Goal: Task Accomplishment & Management: Use online tool/utility

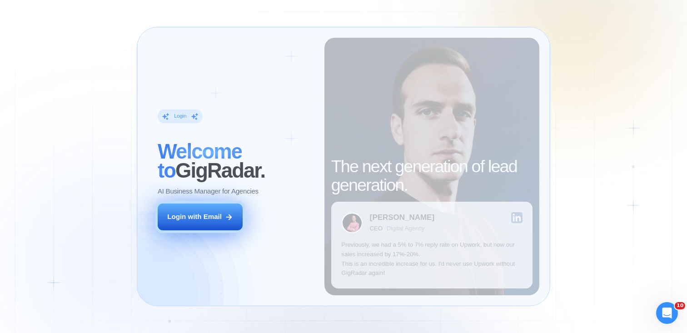
click at [213, 215] on div "Login with Email" at bounding box center [194, 217] width 55 height 10
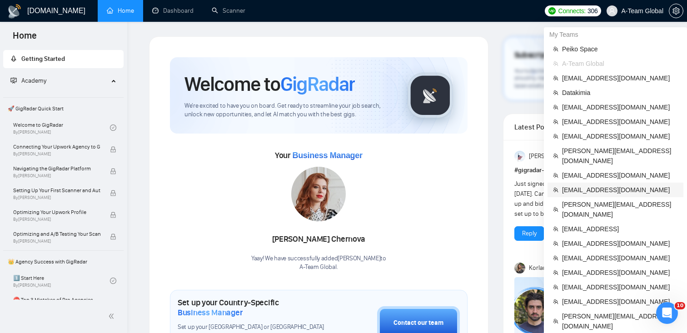
scroll to position [264, 0]
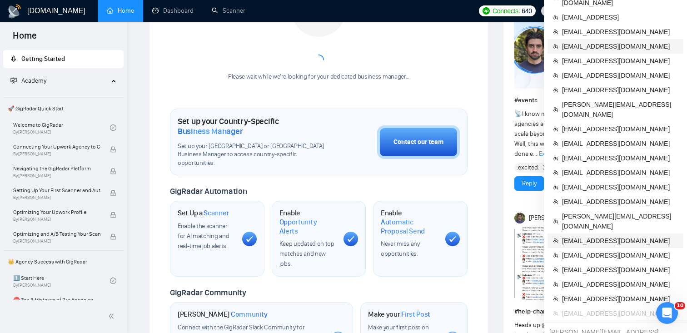
scroll to position [186, 0]
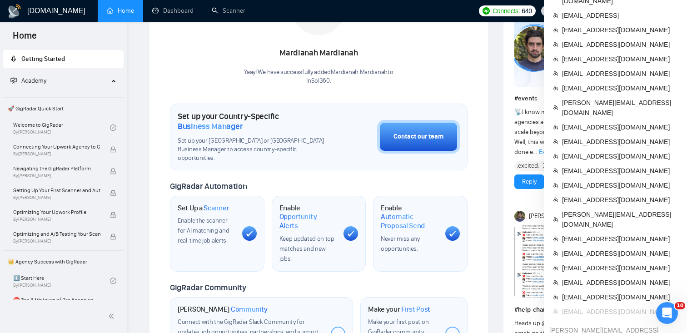
click at [579, 307] on span "[EMAIL_ADDRESS][DOMAIN_NAME]" at bounding box center [620, 312] width 116 height 10
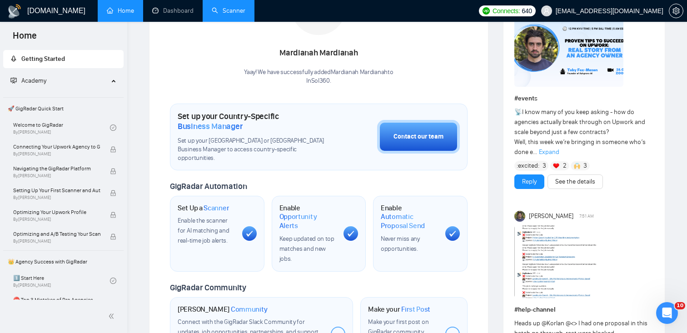
click at [230, 11] on link "Scanner" at bounding box center [229, 11] width 34 height 8
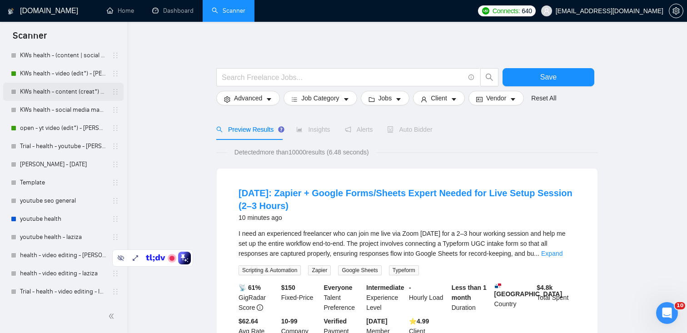
scroll to position [120, 0]
click at [56, 217] on link "youtube health" at bounding box center [63, 218] width 86 height 18
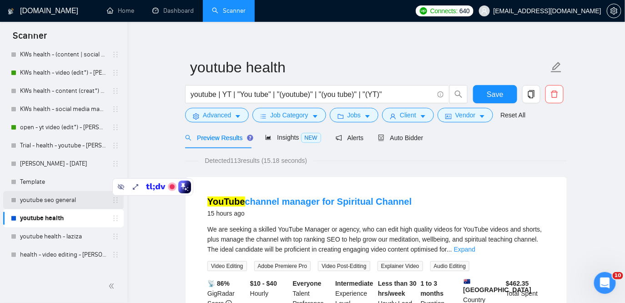
scroll to position [150, 0]
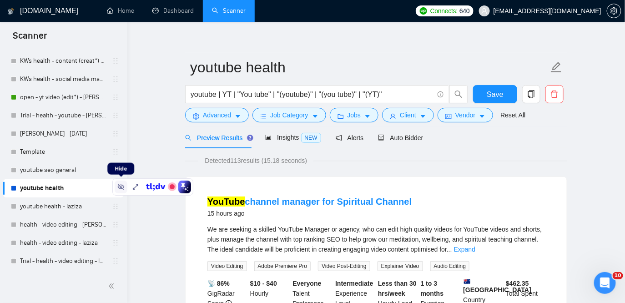
click at [121, 187] on icon at bounding box center [120, 186] width 7 height 7
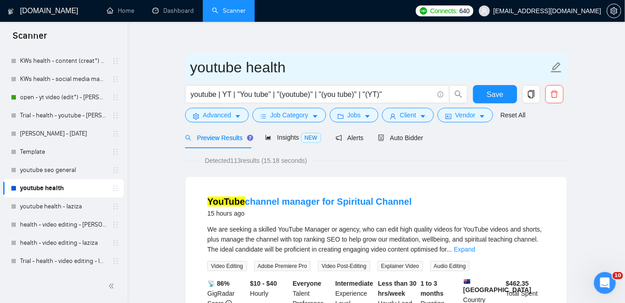
click at [224, 71] on input "youtube health" at bounding box center [369, 67] width 358 height 23
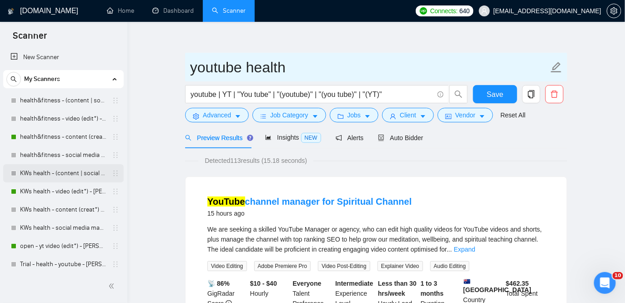
scroll to position [0, 0]
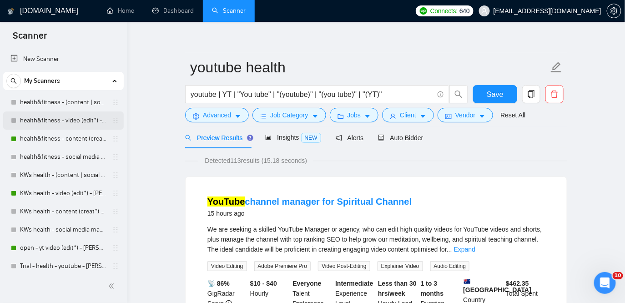
click at [75, 118] on link "health&fitness - video (edit*) - [PERSON_NAME]" at bounding box center [63, 120] width 86 height 18
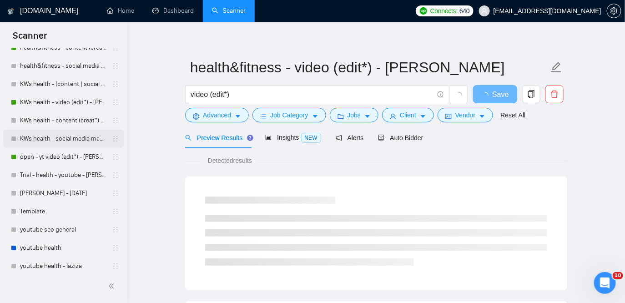
scroll to position [150, 0]
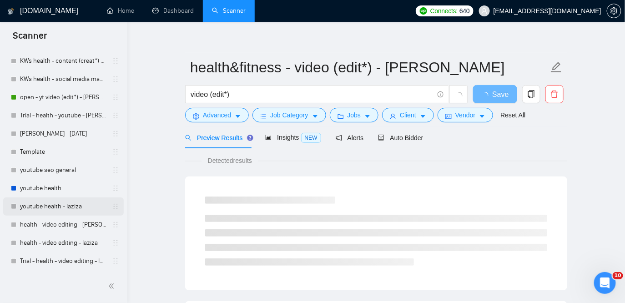
click at [38, 208] on link "youtube health - laziza" at bounding box center [63, 206] width 86 height 18
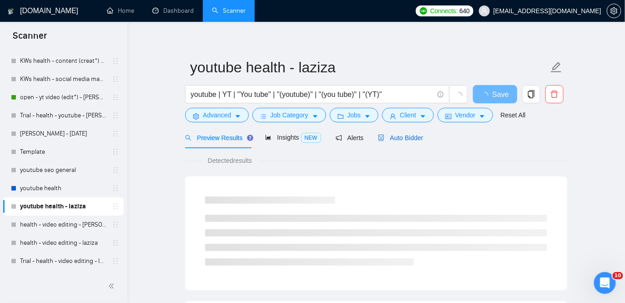
click at [423, 139] on span "Auto Bidder" at bounding box center [400, 137] width 45 height 7
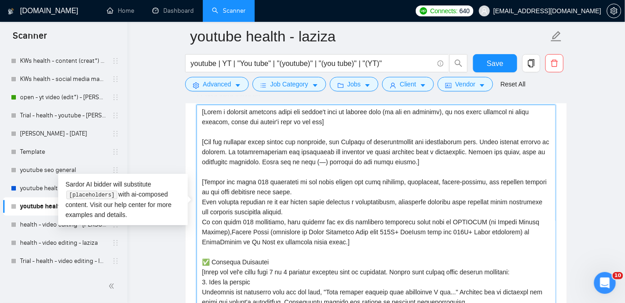
drag, startPoint x: 345, startPoint y: 122, endPoint x: 195, endPoint y: 102, distance: 151.8
click at [195, 102] on div "youtube health - laziza youtube | YT | "You tube" | "(youtube)" | "(you tube)" …" at bounding box center [376, 229] width 382 height 2465
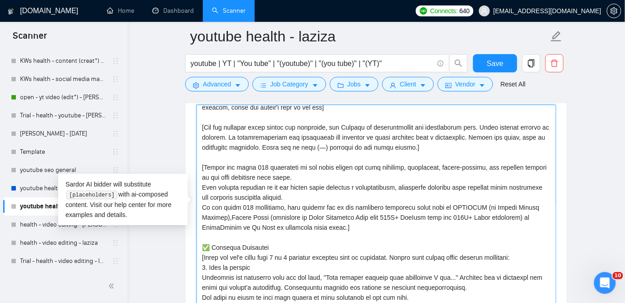
scroll to position [20, 0]
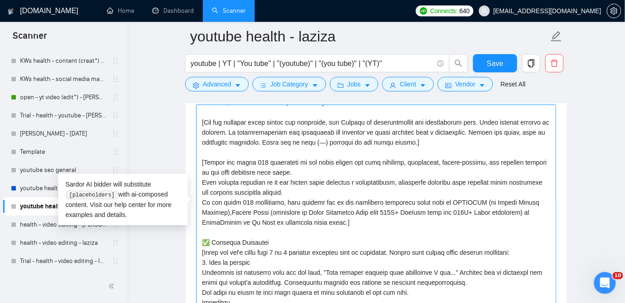
drag, startPoint x: 303, startPoint y: 171, endPoint x: 199, endPoint y: 156, distance: 105.2
click at [199, 156] on textarea "Cover letter template:" at bounding box center [375, 207] width 359 height 205
click at [313, 203] on textarea "Cover letter template:" at bounding box center [375, 207] width 359 height 205
click at [243, 155] on textarea "Cover letter template:" at bounding box center [375, 207] width 359 height 205
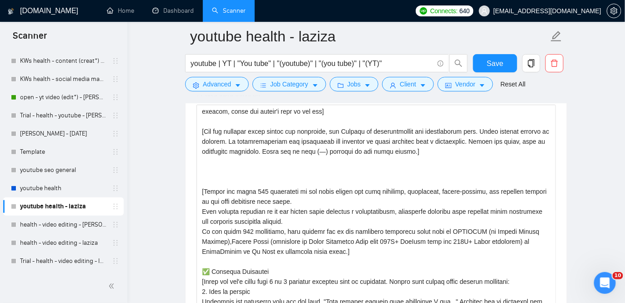
scroll to position [6, 0]
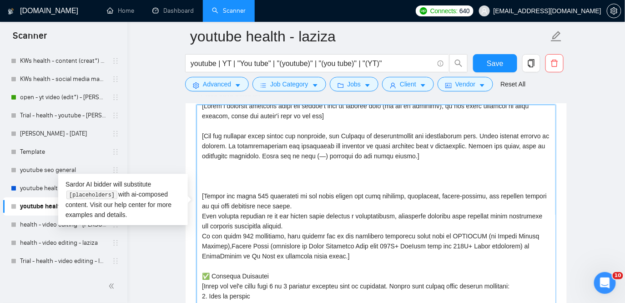
click at [222, 173] on textarea "Cover letter template:" at bounding box center [375, 207] width 359 height 205
paste textarea
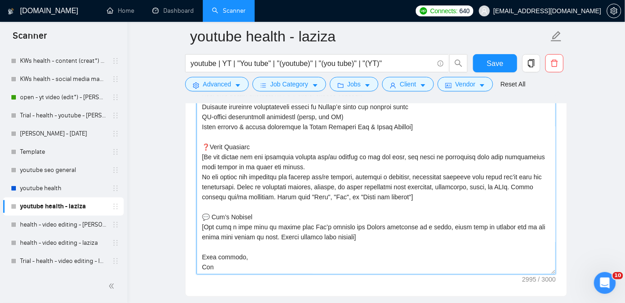
scroll to position [1082, 0]
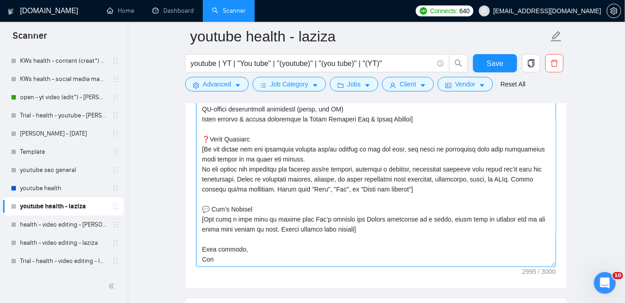
drag, startPoint x: 205, startPoint y: 186, endPoint x: 232, endPoint y: 260, distance: 78.5
click at [232, 260] on textarea "Cover letter template:" at bounding box center [375, 164] width 359 height 205
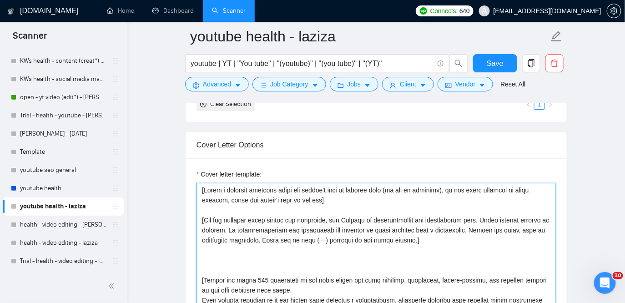
scroll to position [73, 0]
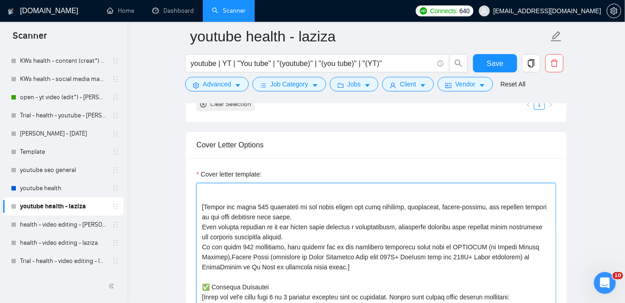
click at [330, 236] on textarea "Cover letter template:" at bounding box center [375, 285] width 359 height 205
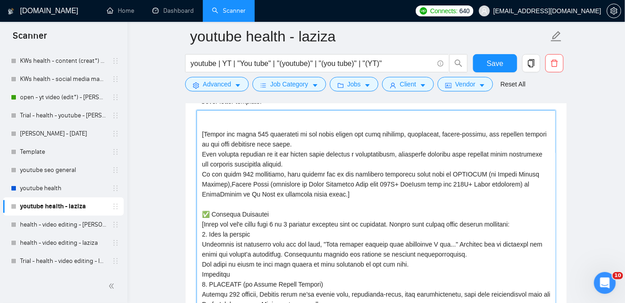
click at [312, 234] on textarea "Cover letter template:" at bounding box center [375, 212] width 359 height 205
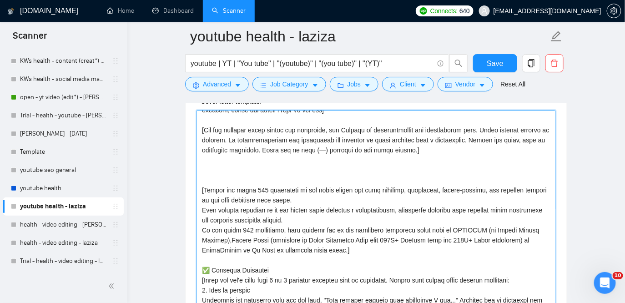
scroll to position [13, 0]
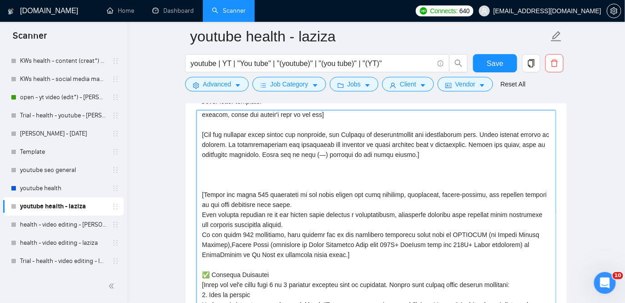
drag, startPoint x: 338, startPoint y: 210, endPoint x: 199, endPoint y: 175, distance: 143.6
click at [199, 175] on textarea "Cover letter template:" at bounding box center [375, 212] width 359 height 205
paste textarea "My work has helped [mention one of these brands OPTIFAST/] brands achieve [add …"
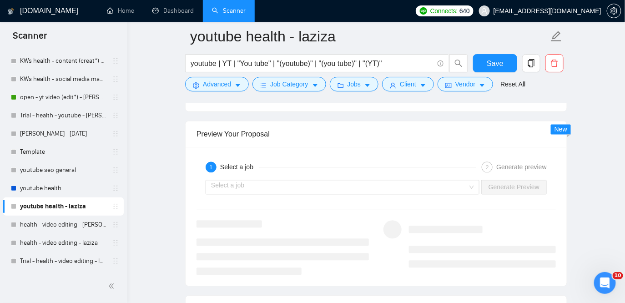
scroll to position [1720, 0]
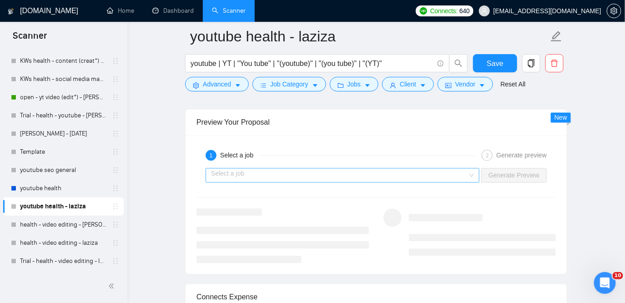
click at [405, 174] on input "search" at bounding box center [339, 175] width 256 height 14
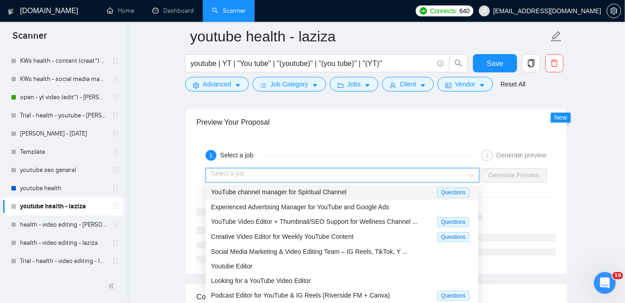
click at [371, 192] on div "YouTube channel manager for Spiritual Channel" at bounding box center [324, 192] width 226 height 10
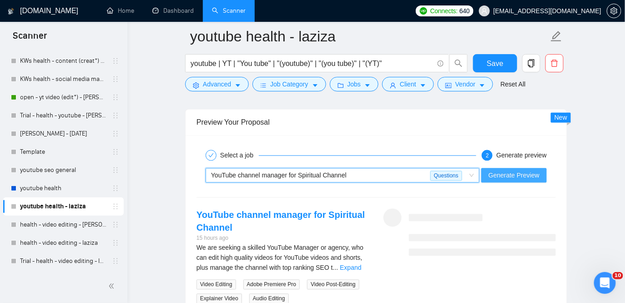
click at [499, 178] on span "Generate Preview" at bounding box center [513, 175] width 51 height 10
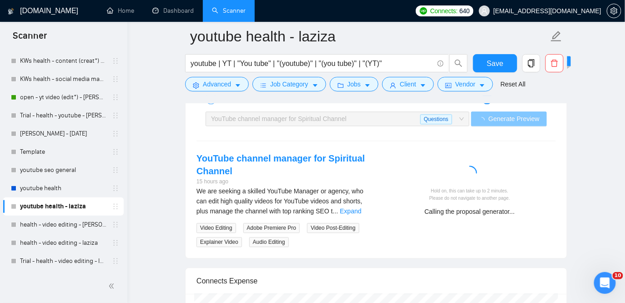
scroll to position [1782, 0]
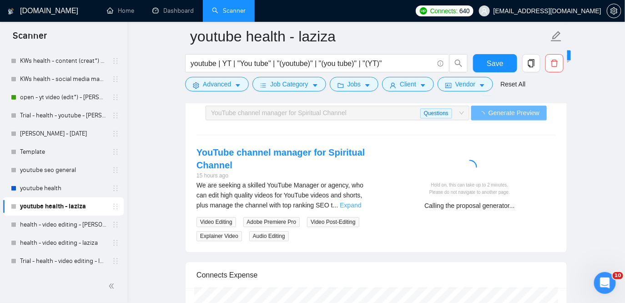
click at [350, 203] on link "Expand" at bounding box center [350, 204] width 21 height 7
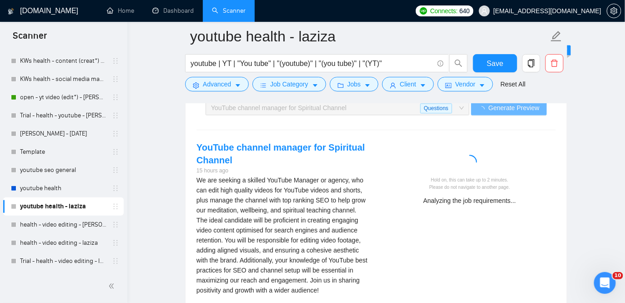
scroll to position [1788, 0]
click at [489, 200] on div "Checking the weather in [GEOGRAPHIC_DATA]..." at bounding box center [469, 200] width 165 height 10
click at [427, 198] on div "Checking the client's questions..." at bounding box center [469, 200] width 165 height 10
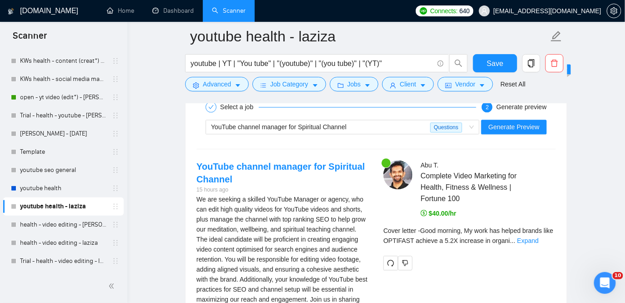
scroll to position [1799, 0]
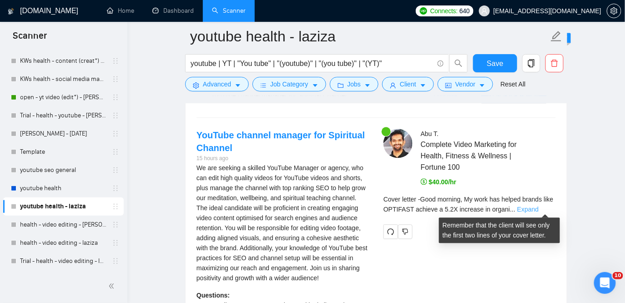
click at [538, 210] on link "Expand" at bounding box center [527, 208] width 21 height 7
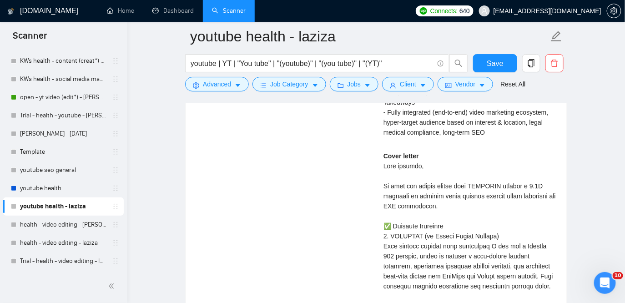
scroll to position [2300, 0]
click at [462, 204] on div "Cover letter" at bounding box center [469, 305] width 172 height 310
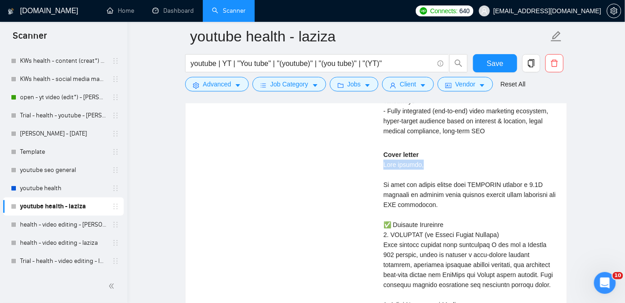
drag, startPoint x: 426, startPoint y: 164, endPoint x: 379, endPoint y: 166, distance: 47.3
click at [379, 166] on div "[PERSON_NAME] Complete Video Marketing for Health, Fitness & Wellness | Fortune…" at bounding box center [469, 56] width 187 height 856
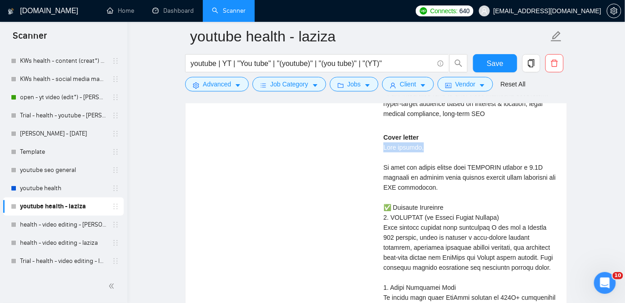
scroll to position [2319, 0]
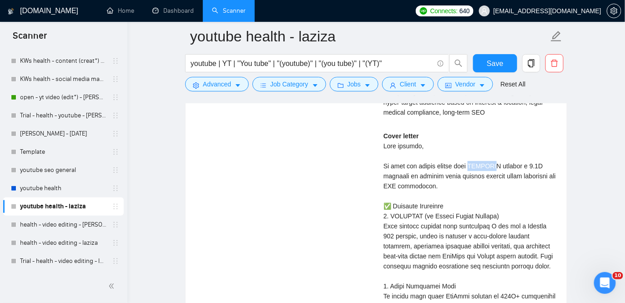
drag, startPoint x: 479, startPoint y: 163, endPoint x: 503, endPoint y: 161, distance: 24.2
click at [503, 161] on div "Cover letter" at bounding box center [469, 286] width 172 height 310
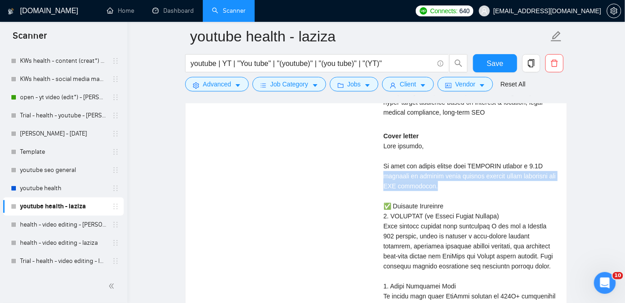
drag, startPoint x: 441, startPoint y: 183, endPoint x: 383, endPoint y: 178, distance: 58.9
click at [383, 178] on div "Cover letter" at bounding box center [469, 286] width 172 height 310
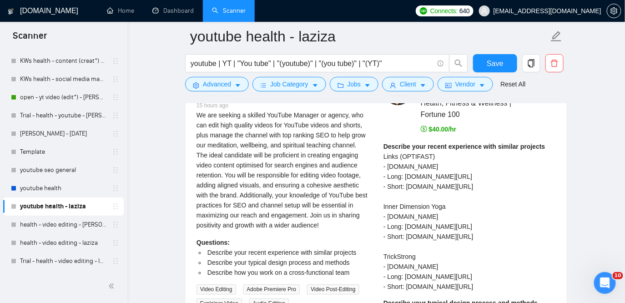
scroll to position [1851, 0]
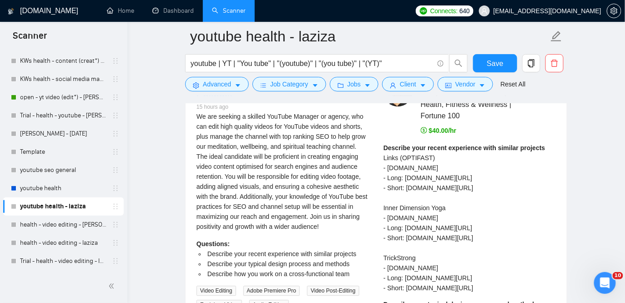
click at [339, 155] on div "We are seeking a skilled YouTube Manager or agency, who can edit high quality v…" at bounding box center [282, 171] width 172 height 120
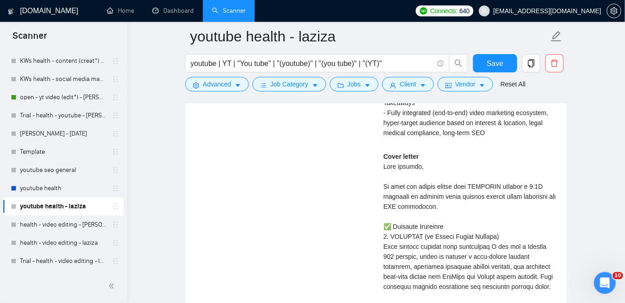
scroll to position [2299, 0]
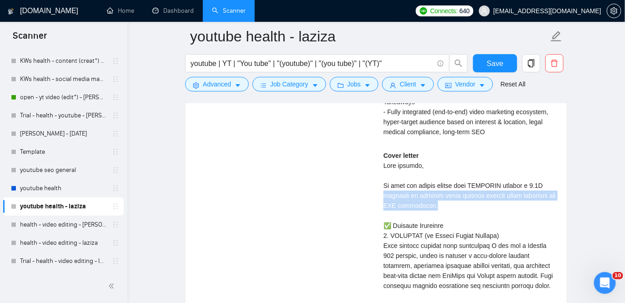
drag, startPoint x: 445, startPoint y: 204, endPoint x: 383, endPoint y: 194, distance: 62.2
click at [383, 194] on div "Cover letter" at bounding box center [469, 305] width 172 height 310
click at [461, 207] on div "Cover letter" at bounding box center [469, 305] width 172 height 310
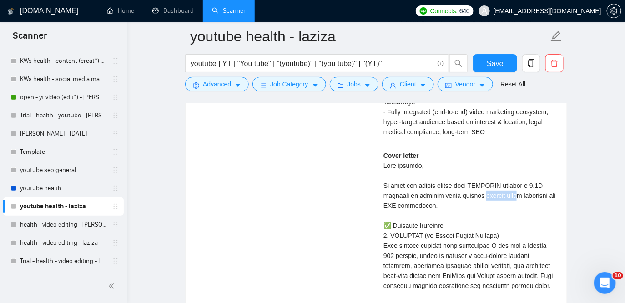
drag, startPoint x: 484, startPoint y: 195, endPoint x: 519, endPoint y: 190, distance: 35.4
click at [519, 190] on div "Cover letter" at bounding box center [469, 305] width 172 height 310
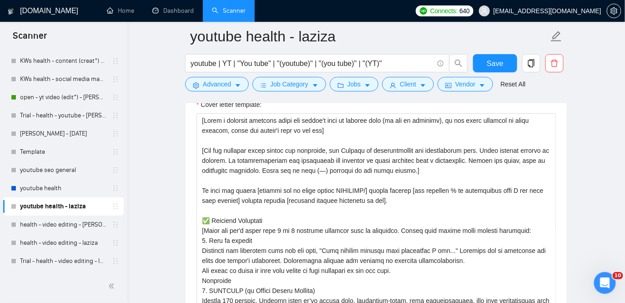
scroll to position [1044, 0]
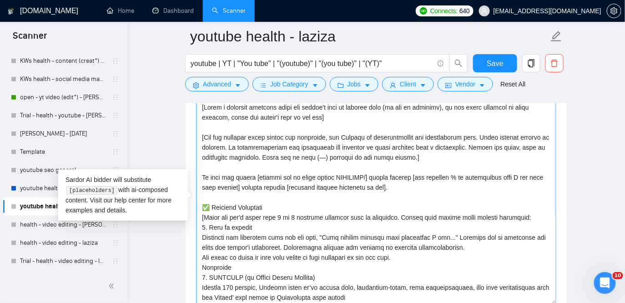
click at [528, 177] on textarea "Cover letter template:" at bounding box center [375, 202] width 359 height 205
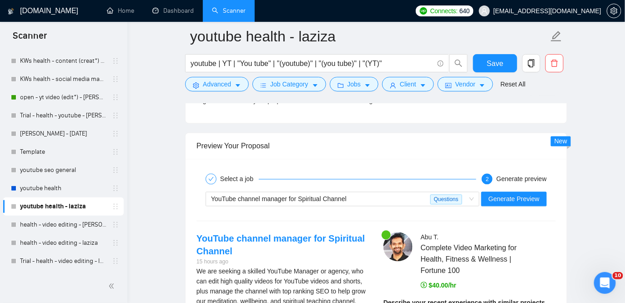
scroll to position [1714, 0]
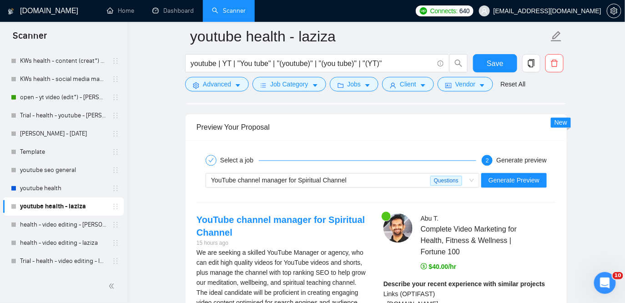
click at [501, 187] on div "YouTube channel manager for Spiritual Channel Questions Generate Preview" at bounding box center [375, 181] width 361 height 22
click at [499, 180] on span "Generate Preview" at bounding box center [513, 180] width 51 height 10
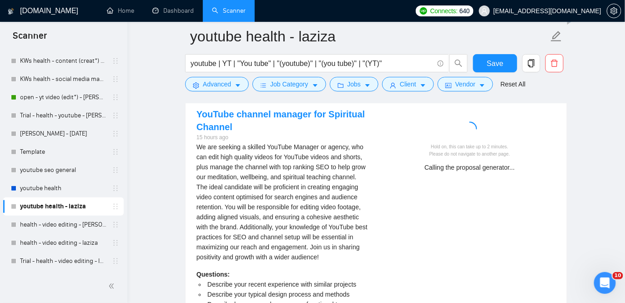
scroll to position [1822, 0]
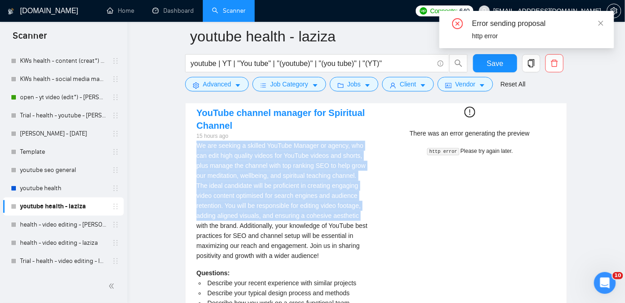
drag, startPoint x: 197, startPoint y: 142, endPoint x: 255, endPoint y: 221, distance: 97.9
click at [255, 221] on div "We are seeking a skilled YouTube Manager or agency, who can edit high quality v…" at bounding box center [282, 200] width 172 height 120
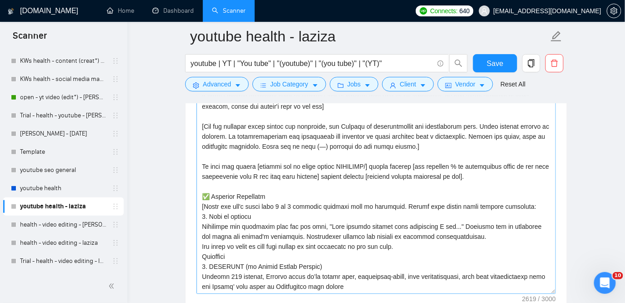
scroll to position [1049, 0]
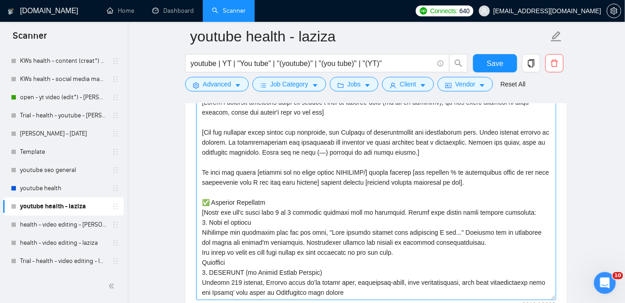
click at [383, 174] on textarea "Cover letter template:" at bounding box center [375, 197] width 359 height 205
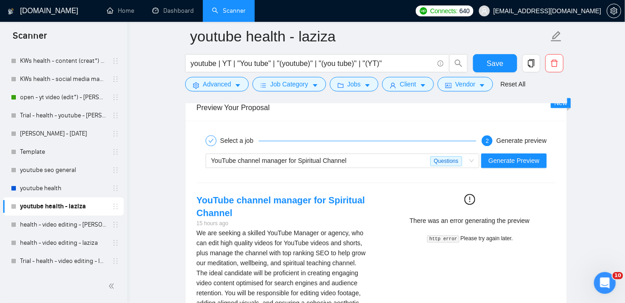
scroll to position [1735, 0]
click at [503, 155] on span "Generate Preview" at bounding box center [513, 160] width 51 height 10
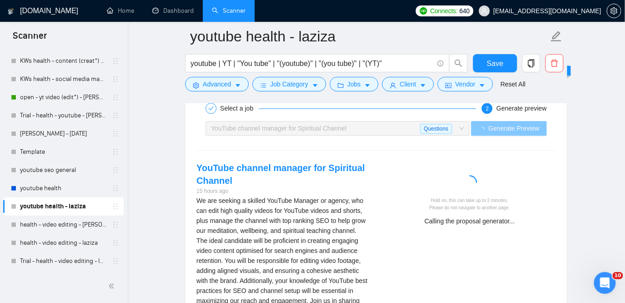
scroll to position [1768, 0]
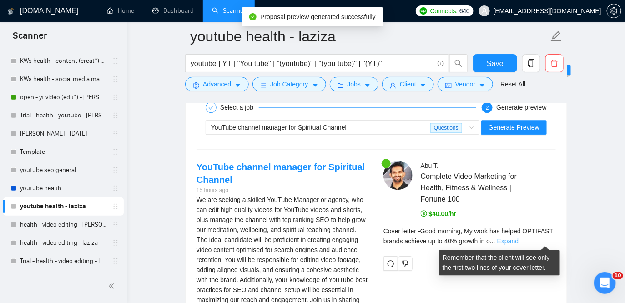
click at [518, 239] on link "Expand" at bounding box center [507, 240] width 21 height 7
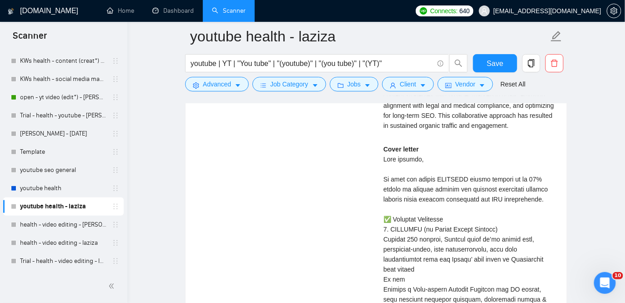
scroll to position [2095, 0]
drag, startPoint x: 383, startPoint y: 188, endPoint x: 436, endPoint y: 191, distance: 53.3
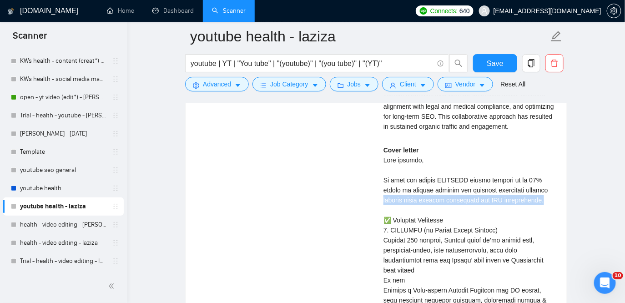
drag, startPoint x: 409, startPoint y: 209, endPoint x: 443, endPoint y: 219, distance: 35.8
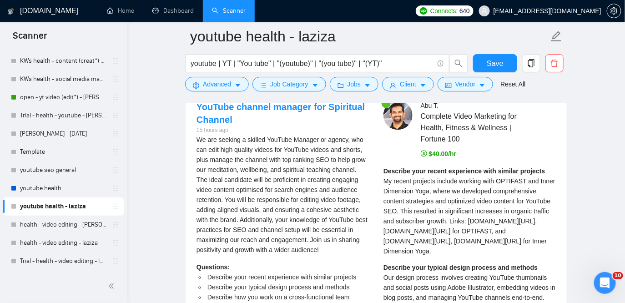
scroll to position [1834, 0]
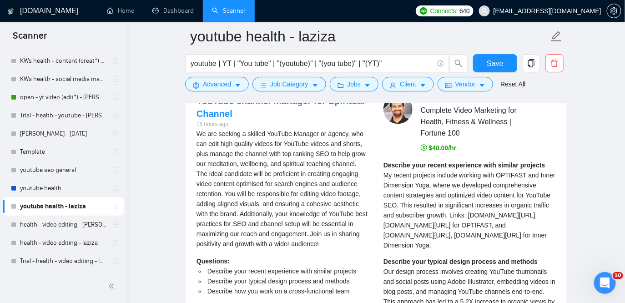
drag, startPoint x: 208, startPoint y: 143, endPoint x: 266, endPoint y: 148, distance: 58.4
click at [266, 148] on div "We are seeking a skilled YouTube Manager or agency, who can edit high quality v…" at bounding box center [282, 189] width 172 height 120
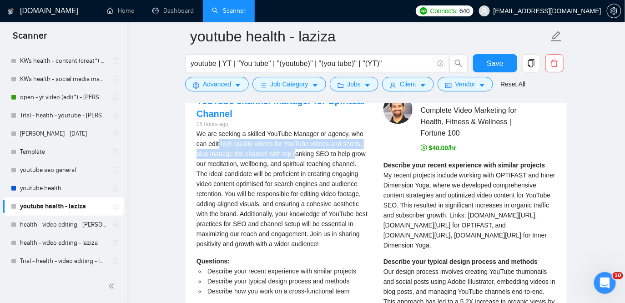
drag, startPoint x: 220, startPoint y: 142, endPoint x: 300, endPoint y: 152, distance: 80.6
click at [300, 152] on div "We are seeking a skilled YouTube Manager or agency, who can edit high quality v…" at bounding box center [282, 189] width 172 height 120
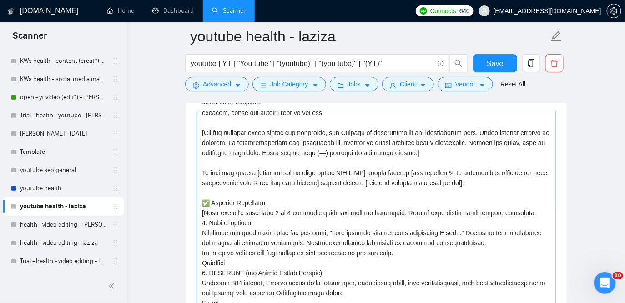
scroll to position [0, 0]
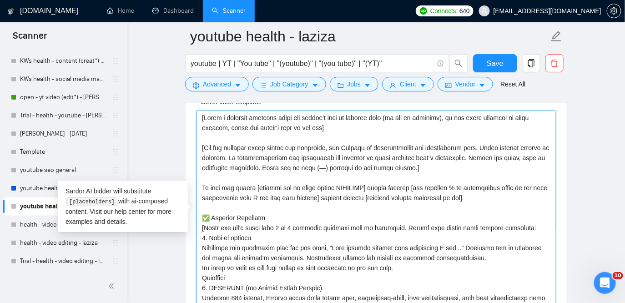
click at [355, 200] on textarea "Cover letter template:" at bounding box center [375, 212] width 359 height 205
click at [359, 195] on textarea "Cover letter template:" at bounding box center [375, 212] width 359 height 205
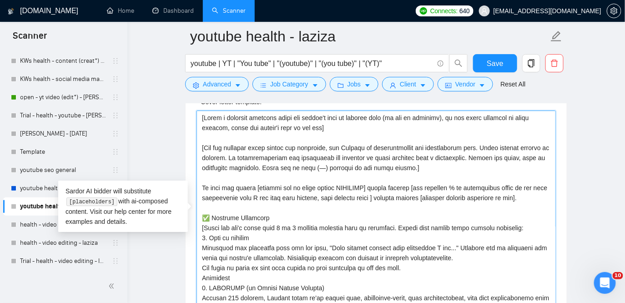
click at [412, 197] on textarea "Cover letter template:" at bounding box center [375, 212] width 359 height 205
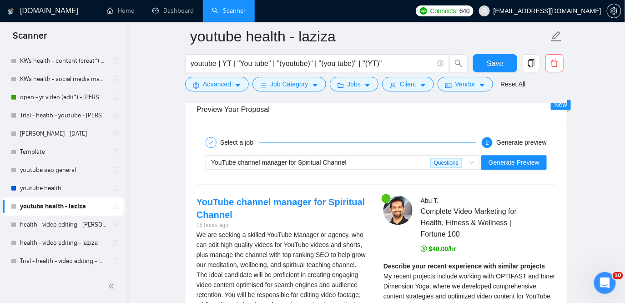
scroll to position [1711, 0]
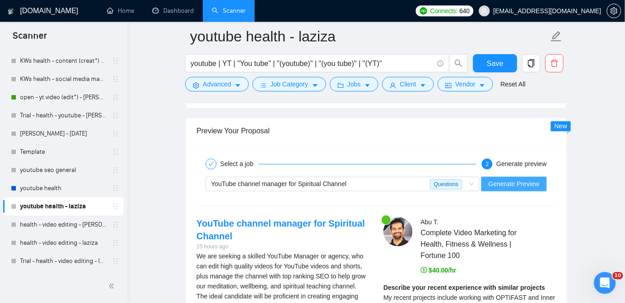
click at [510, 180] on span "Generate Preview" at bounding box center [513, 184] width 51 height 10
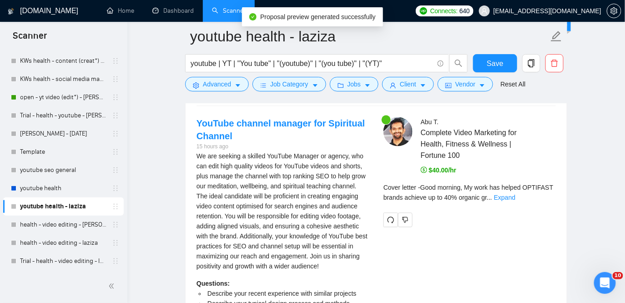
scroll to position [1821, 0]
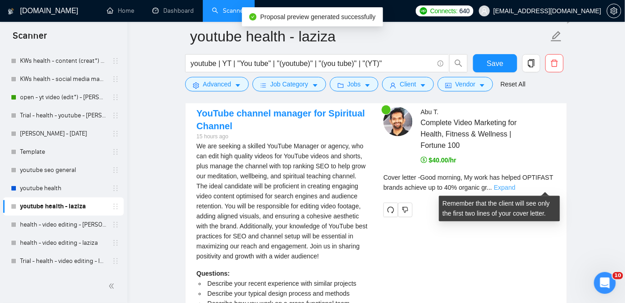
click at [515, 186] on link "Expand" at bounding box center [504, 187] width 21 height 7
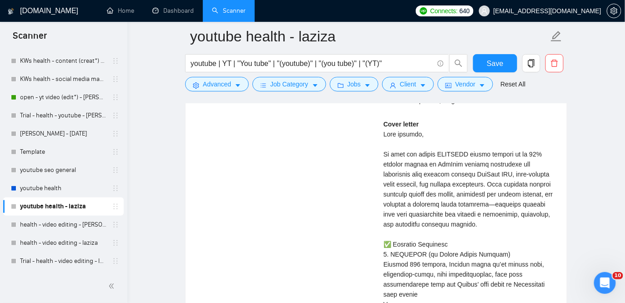
scroll to position [2909, 0]
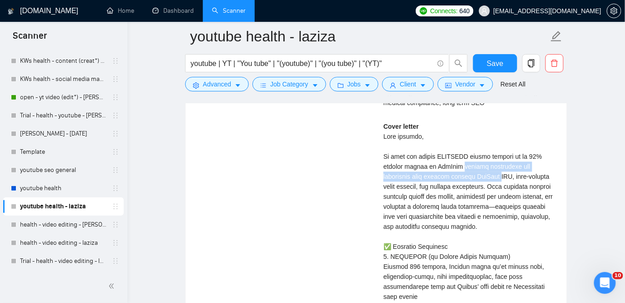
drag, startPoint x: 462, startPoint y: 174, endPoint x: 505, endPoint y: 184, distance: 44.8
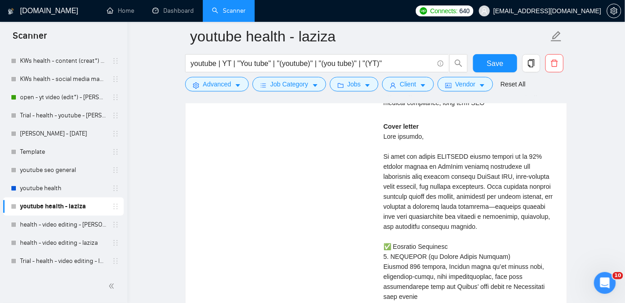
drag, startPoint x: 435, startPoint y: 173, endPoint x: 525, endPoint y: 174, distance: 89.5
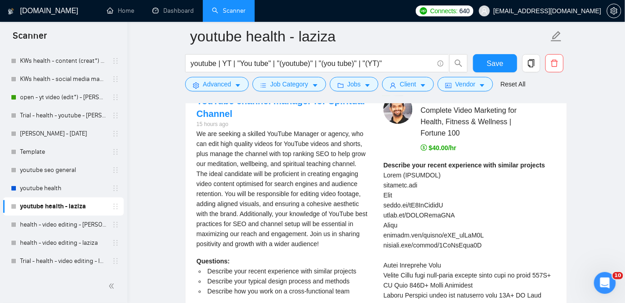
scroll to position [1834, 0]
drag, startPoint x: 234, startPoint y: 240, endPoint x: 196, endPoint y: 241, distance: 38.2
click at [196, 241] on div "YouTube channel manager for Spiritual Channel 15 hours ago We are seeking a ski…" at bounding box center [282, 210] width 187 height 232
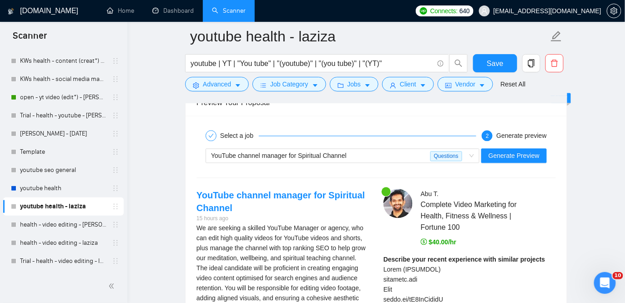
scroll to position [1739, 0]
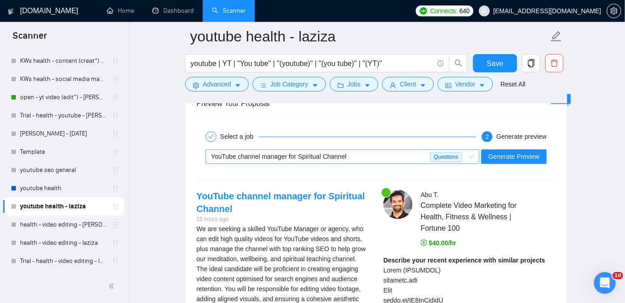
click at [342, 161] on div "YouTube channel manager for Spiritual Channel" at bounding box center [320, 157] width 219 height 14
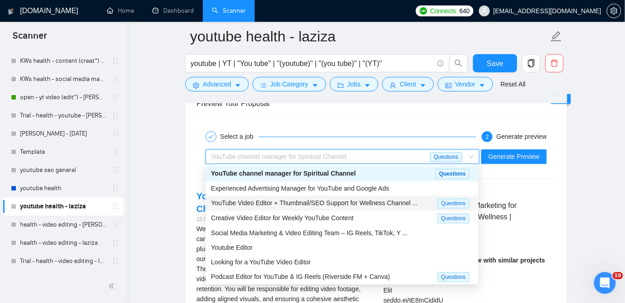
click at [240, 205] on span "YouTube Video Editor + Thumbnail/SEO Support for Wellness Channel ..." at bounding box center [314, 202] width 207 height 7
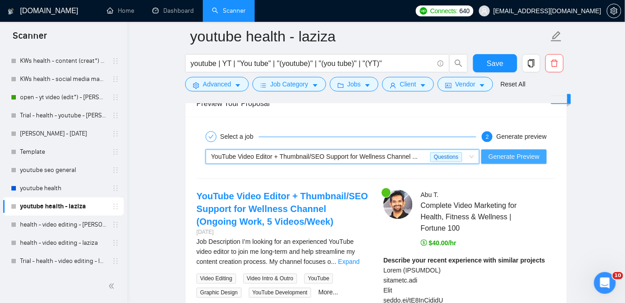
click at [503, 157] on span "Generate Preview" at bounding box center [513, 156] width 51 height 10
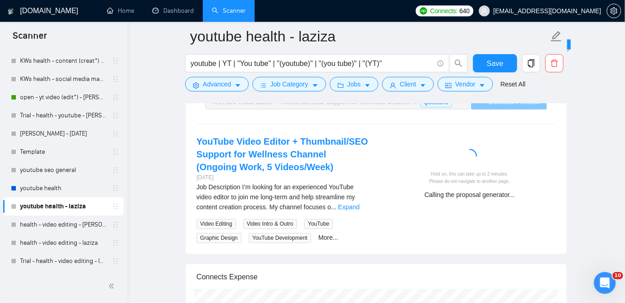
scroll to position [1800, 0]
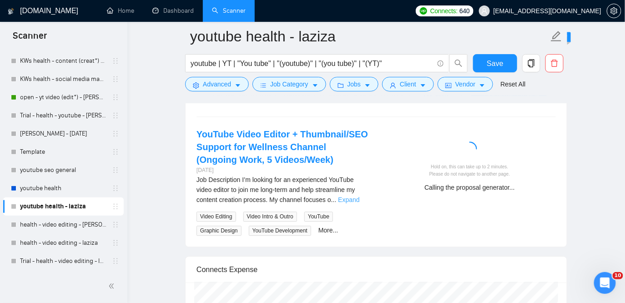
click at [350, 203] on link "Expand" at bounding box center [348, 199] width 21 height 7
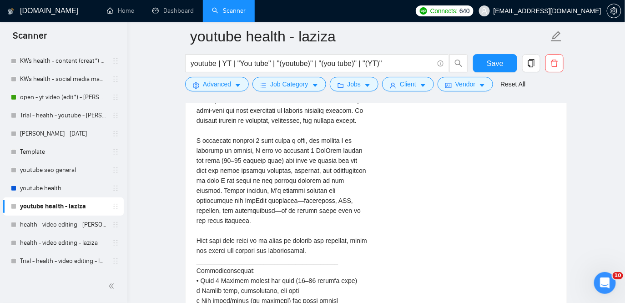
scroll to position [1904, 0]
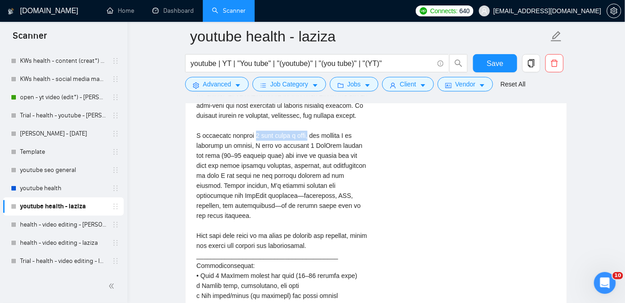
drag, startPoint x: 253, startPoint y: 159, endPoint x: 315, endPoint y: 161, distance: 61.4
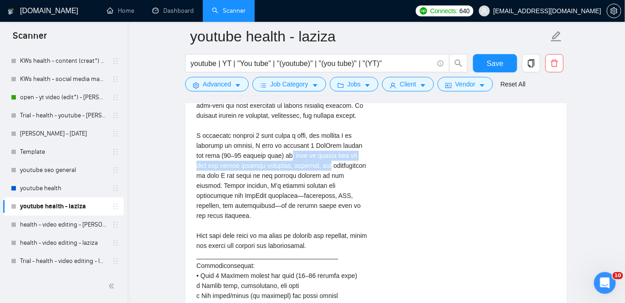
drag, startPoint x: 288, startPoint y: 178, endPoint x: 355, endPoint y: 193, distance: 68.8
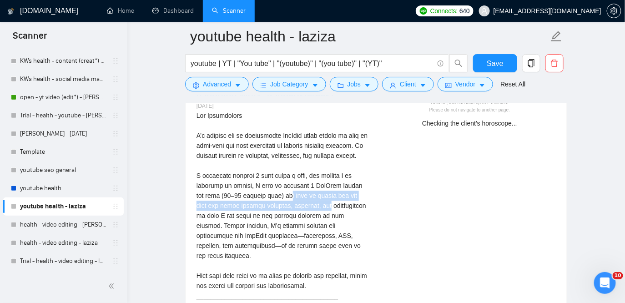
scroll to position [1855, 0]
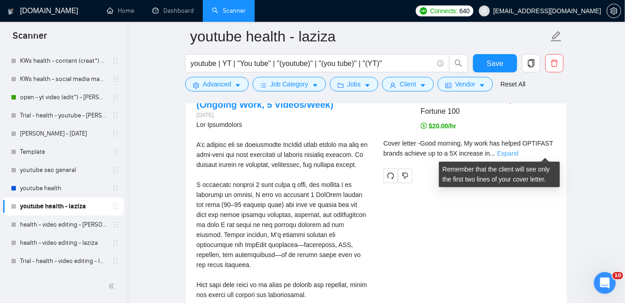
click at [518, 153] on link "Expand" at bounding box center [507, 153] width 21 height 7
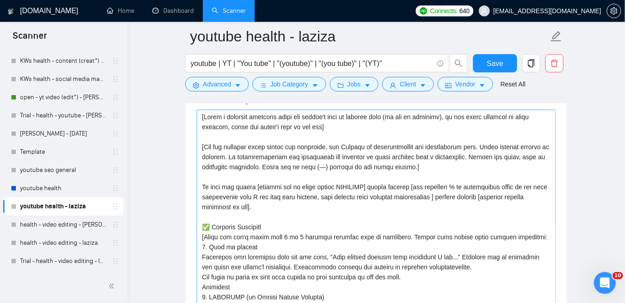
scroll to position [1033, 0]
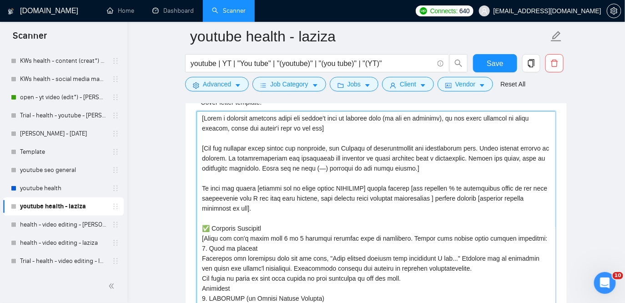
click at [261, 187] on textarea "Cover letter template:" at bounding box center [375, 213] width 359 height 205
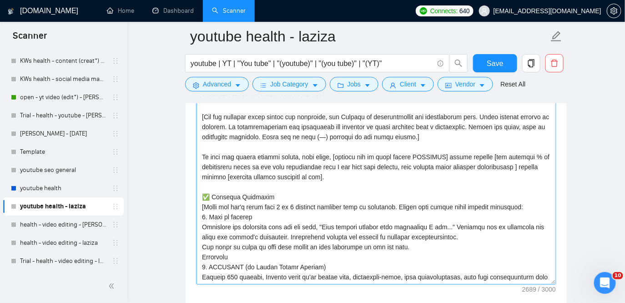
scroll to position [1005, 0]
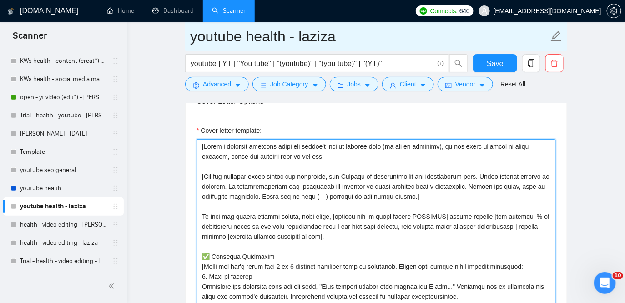
type textarea "[Lorem i dolorsit ametcons adipi eli seddoe't inci ut laboree dolo (ma ali en a…"
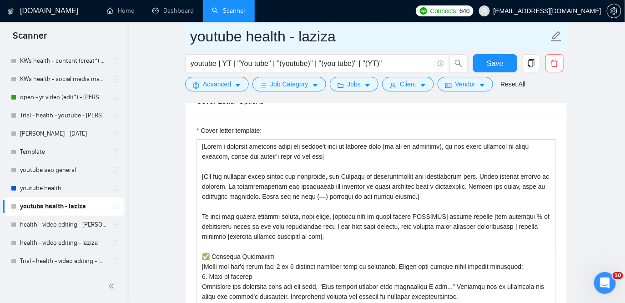
click at [478, 46] on input "youtube health - laziza" at bounding box center [369, 36] width 358 height 23
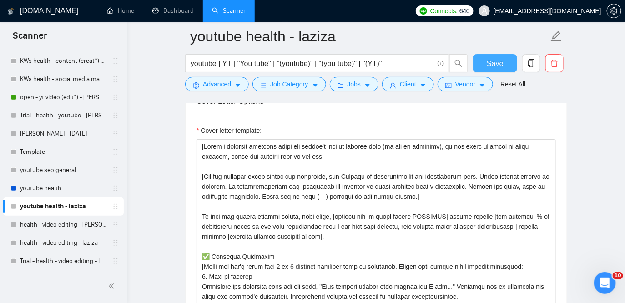
click at [492, 61] on span "Save" at bounding box center [494, 63] width 16 height 11
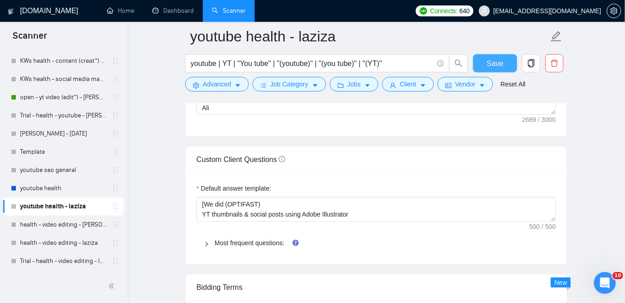
scroll to position [1235, 0]
click at [264, 239] on link "Most frequent questions:" at bounding box center [250, 242] width 70 height 7
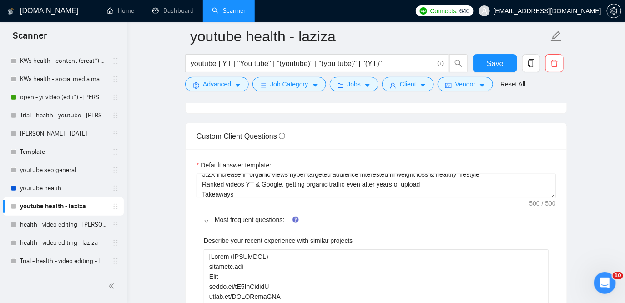
scroll to position [1256, 0]
drag, startPoint x: 282, startPoint y: 166, endPoint x: 201, endPoint y: 164, distance: 80.5
click at [201, 164] on div "Default answer template:" at bounding box center [375, 168] width 359 height 14
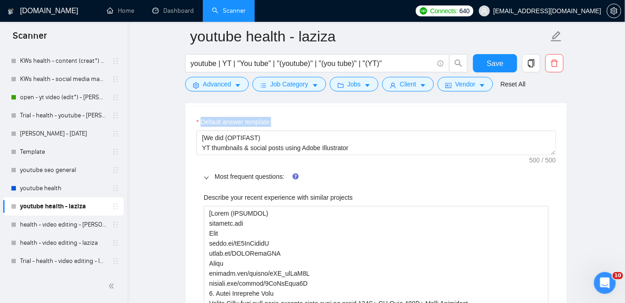
scroll to position [1295, 0]
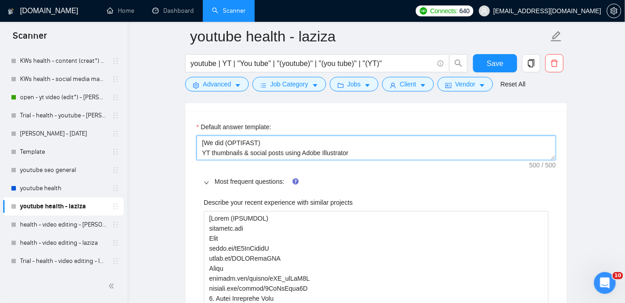
click at [235, 147] on textarea "[We did (OPTIFAST) YT thumbnails & social posts using Adobe Illustrator 1 blogp…" at bounding box center [375, 147] width 359 height 25
drag, startPoint x: 200, startPoint y: 140, endPoint x: 349, endPoint y: 151, distance: 148.6
click at [349, 151] on textarea "[We did (OPTIFAST) YT thumbnails & social posts using Adobe Illustrator 1 blogp…" at bounding box center [375, 147] width 359 height 25
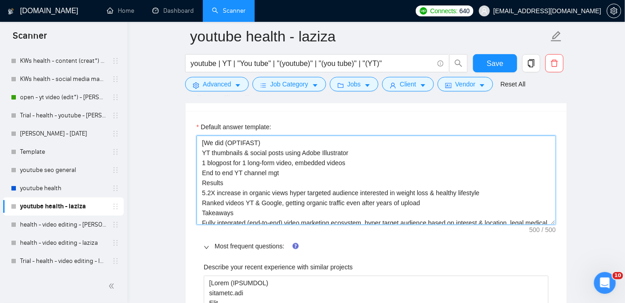
drag, startPoint x: 552, startPoint y: 158, endPoint x: 561, endPoint y: 225, distance: 67.9
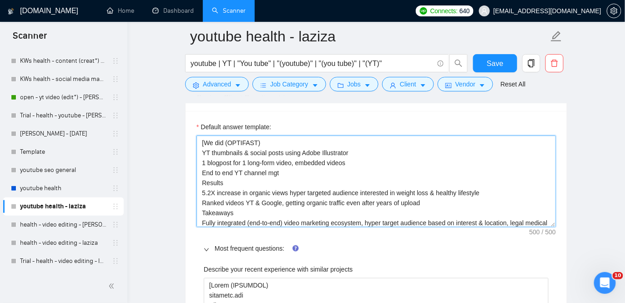
click at [277, 161] on textarea "[We did (OPTIFAST) YT thumbnails & social posts using Adobe Illustrator 1 blogp…" at bounding box center [375, 180] width 359 height 91
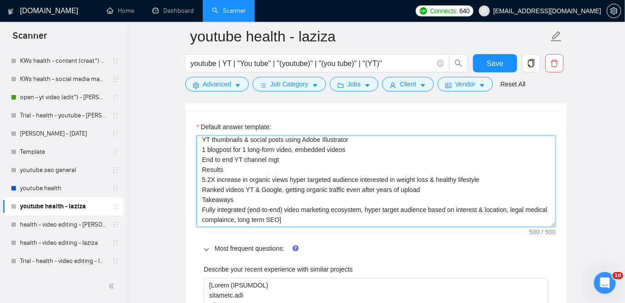
drag, startPoint x: 198, startPoint y: 142, endPoint x: 339, endPoint y: 246, distance: 174.9
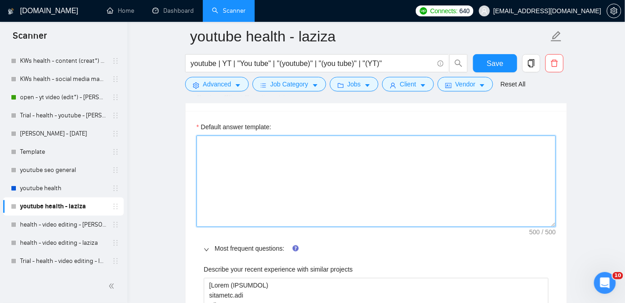
scroll to position [0, 0]
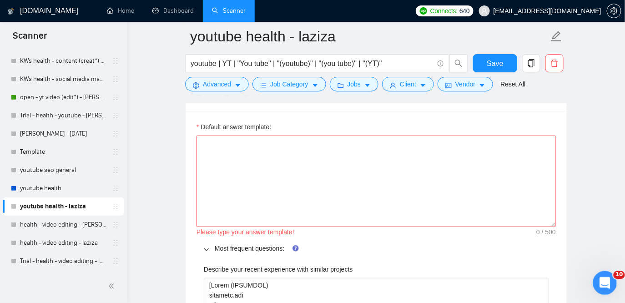
click at [605, 282] on icon "Открыть службу сообщений Intercom" at bounding box center [603, 281] width 15 height 15
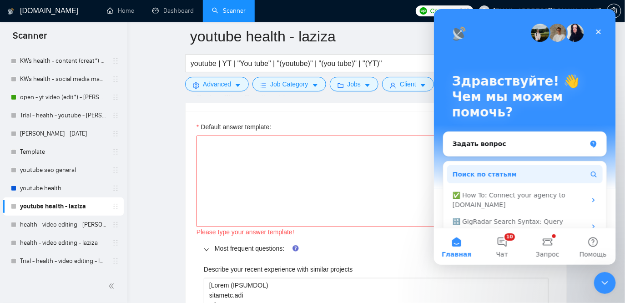
click at [474, 173] on span "Поиск по статьям" at bounding box center [484, 174] width 64 height 10
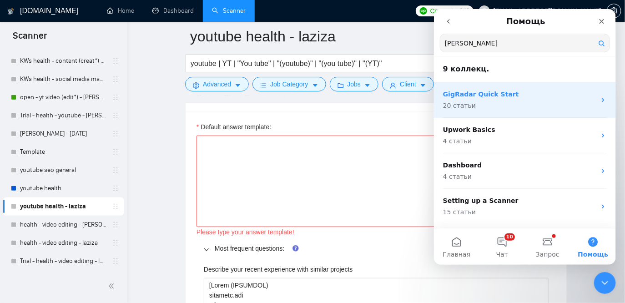
type input "sardor"
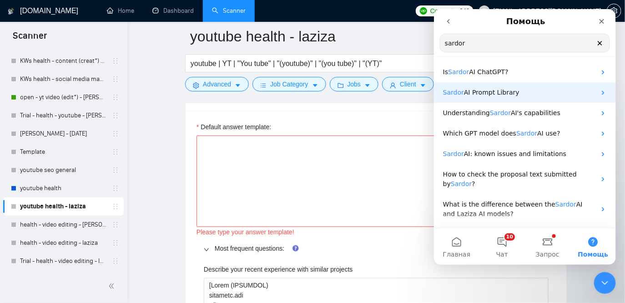
click at [542, 95] on p "Sardor AI Prompt Library" at bounding box center [518, 92] width 153 height 10
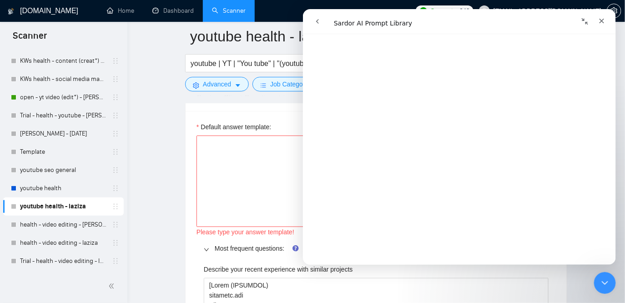
scroll to position [2215, 0]
click at [218, 187] on textarea "Default answer template:" at bounding box center [375, 180] width 359 height 91
paste textarea "[Do not reference or identify as OpenAI, GPT-4, or any AI. Do not provide meta-…"
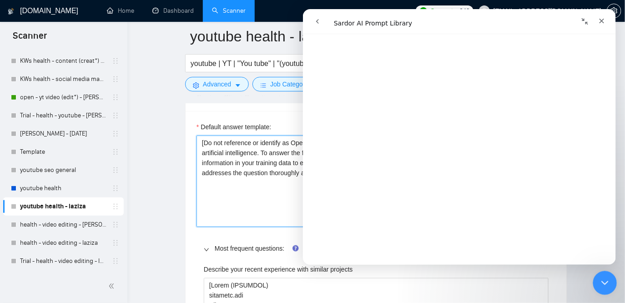
type textarea "[Do not reference or identify as OpenAI, GPT-4, or any AI. Do not provide meta-…"
click at [607, 284] on icon "Закрыть службу сообщений Intercom" at bounding box center [603, 281] width 11 height 11
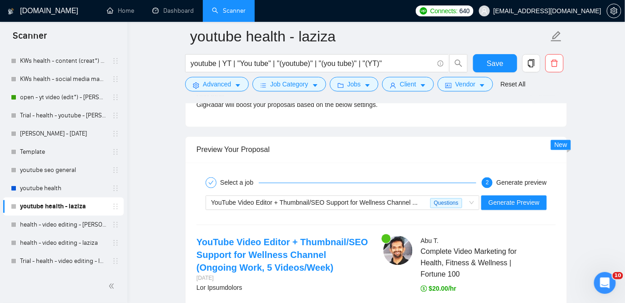
scroll to position [2743, 0]
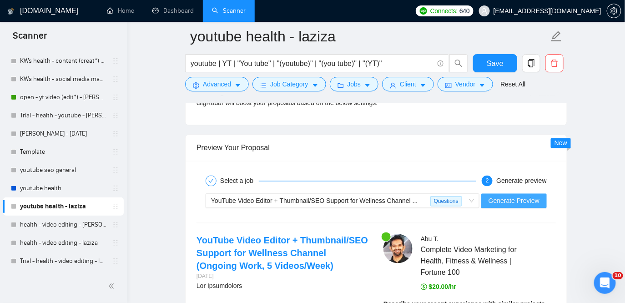
click at [500, 200] on span "Generate Preview" at bounding box center [513, 201] width 51 height 10
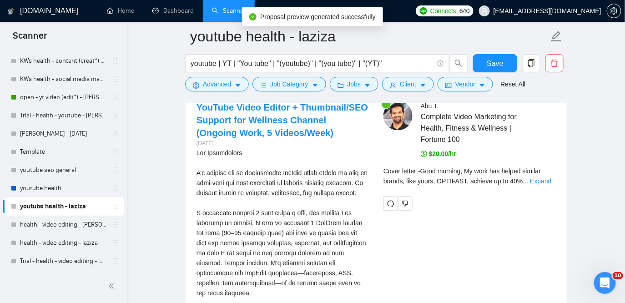
scroll to position [2876, 0]
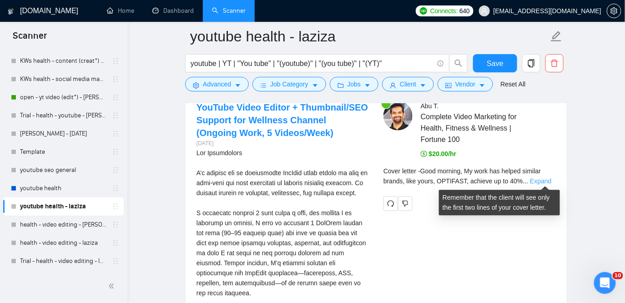
click at [541, 181] on link "Expand" at bounding box center [540, 180] width 21 height 7
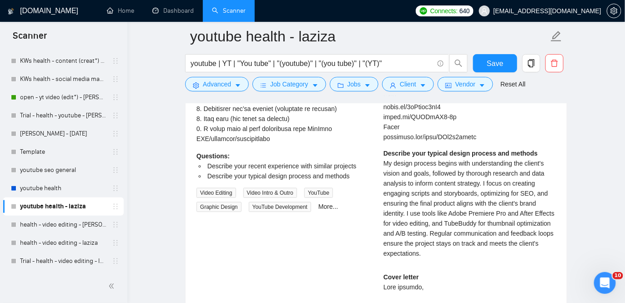
scroll to position [3614, 0]
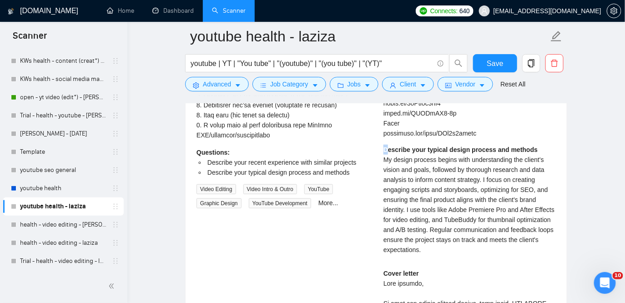
drag, startPoint x: 388, startPoint y: 160, endPoint x: 525, endPoint y: 153, distance: 137.0
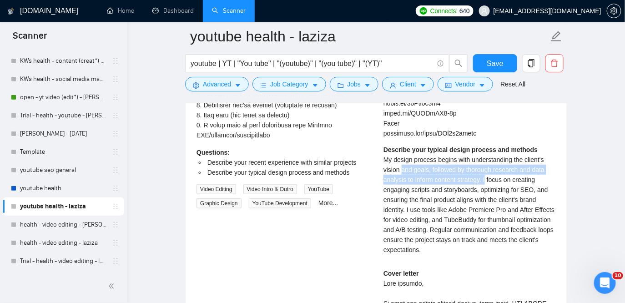
drag, startPoint x: 402, startPoint y: 179, endPoint x: 490, endPoint y: 189, distance: 89.1
click at [490, 189] on span "My design process begins with understanding the client's vision and goals, foll…" at bounding box center [468, 204] width 171 height 97
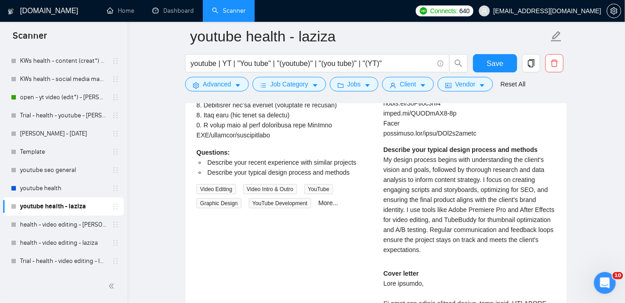
click at [559, 189] on div "[PERSON_NAME] Complete Video Marketing for Health, Fitness & Wellness | Fortune…" at bounding box center [469, 23] width 187 height 1320
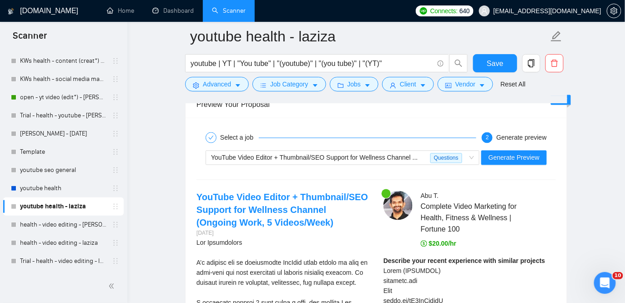
scroll to position [2791, 0]
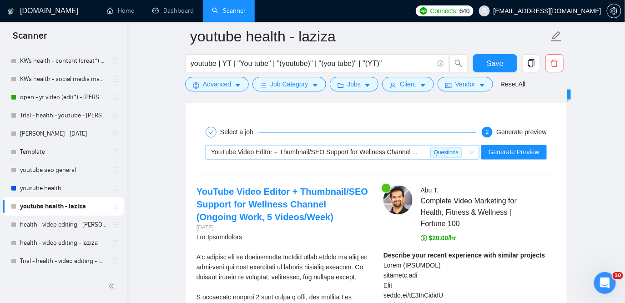
click at [411, 155] on span "YouTube Video Editor + Thumbnail/SEO Support for Wellness Channel ..." at bounding box center [314, 152] width 207 height 7
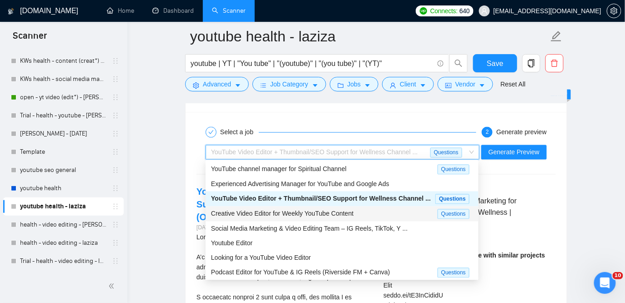
click at [398, 216] on div "Creative Video Editor for Weekly YouTube Content" at bounding box center [324, 214] width 226 height 10
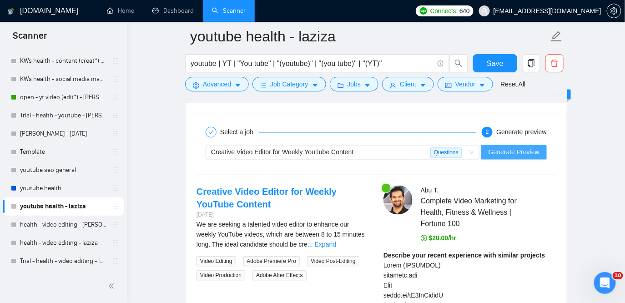
click at [506, 148] on span "Generate Preview" at bounding box center [513, 152] width 51 height 10
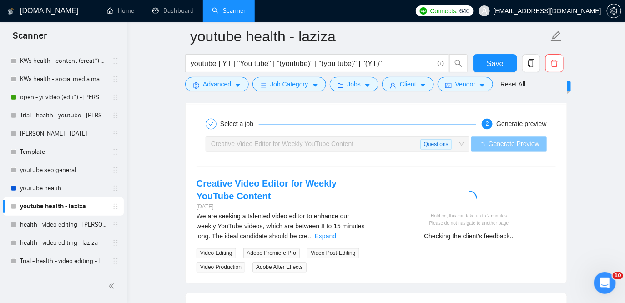
scroll to position [2798, 0]
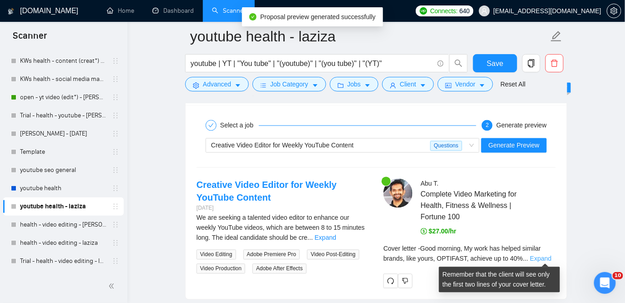
click at [546, 258] on link "Expand" at bounding box center [540, 258] width 21 height 7
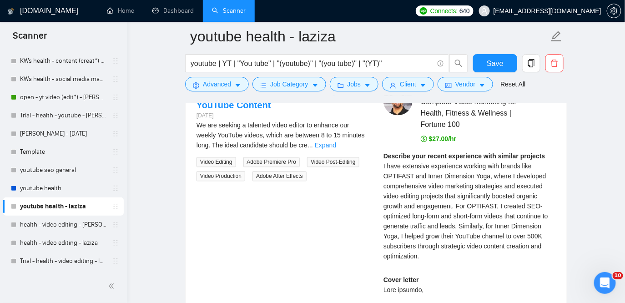
scroll to position [2927, 0]
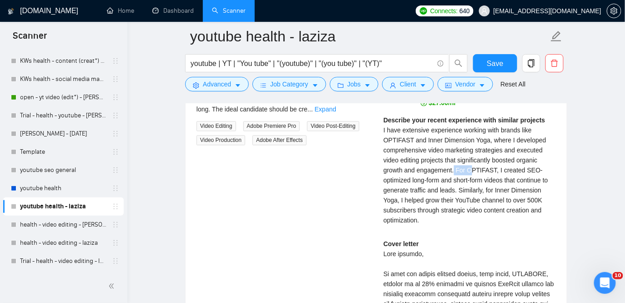
drag, startPoint x: 456, startPoint y: 169, endPoint x: 475, endPoint y: 172, distance: 18.9
click at [475, 172] on span "I have extensive experience working with brands like OPTIFAST and Inner Dimensi…" at bounding box center [465, 174] width 165 height 97
click at [453, 224] on div "Describe your recent experience with similar projects I have extensive experien…" at bounding box center [469, 173] width 172 height 116
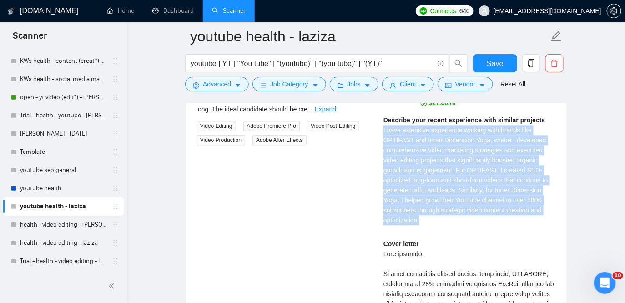
drag, startPoint x: 429, startPoint y: 218, endPoint x: 383, endPoint y: 128, distance: 101.0
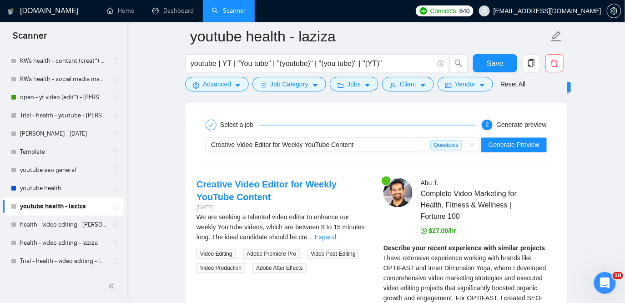
scroll to position [2793, 0]
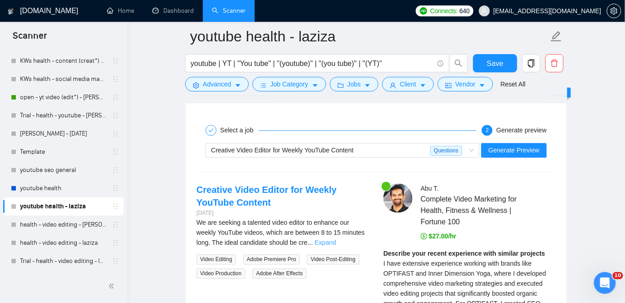
click at [336, 242] on link "Expand" at bounding box center [325, 242] width 21 height 7
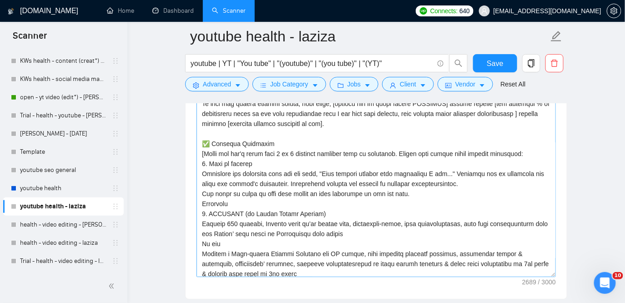
scroll to position [45, 0]
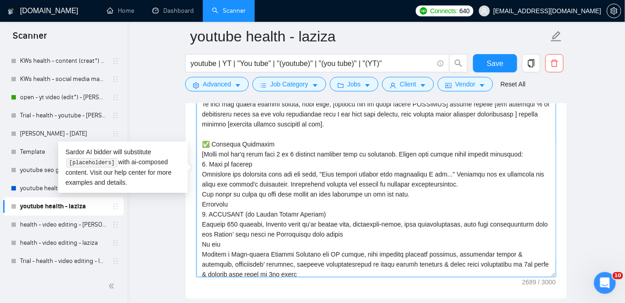
drag, startPoint x: 201, startPoint y: 193, endPoint x: 425, endPoint y: 195, distance: 224.1
click at [425, 195] on textarea "Cover letter template:" at bounding box center [375, 174] width 359 height 205
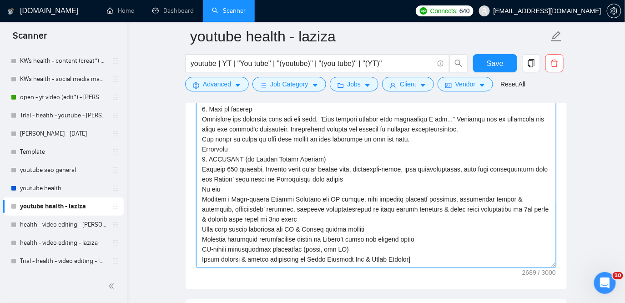
scroll to position [88, 0]
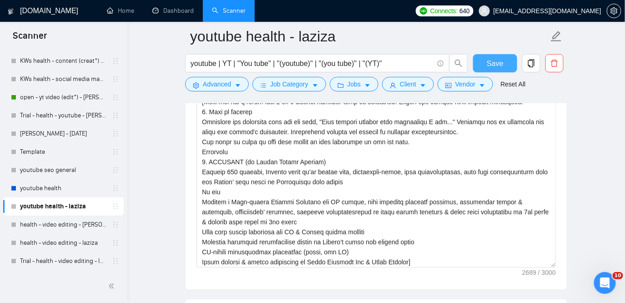
click at [500, 61] on span "Save" at bounding box center [494, 63] width 16 height 11
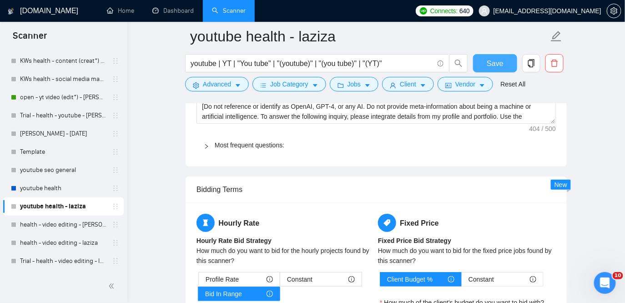
scroll to position [1263, 0]
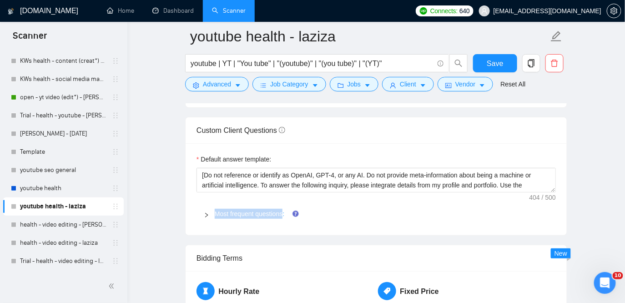
drag, startPoint x: 210, startPoint y: 212, endPoint x: 286, endPoint y: 216, distance: 76.0
click at [286, 216] on div "Most frequent questions:" at bounding box center [375, 213] width 359 height 21
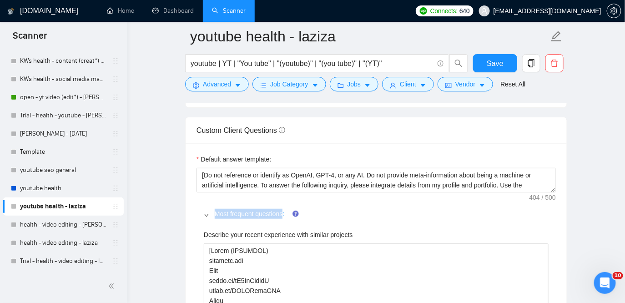
copy link "Most frequent questions"
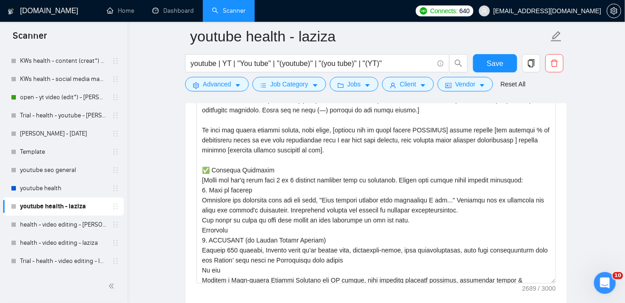
scroll to position [30, 0]
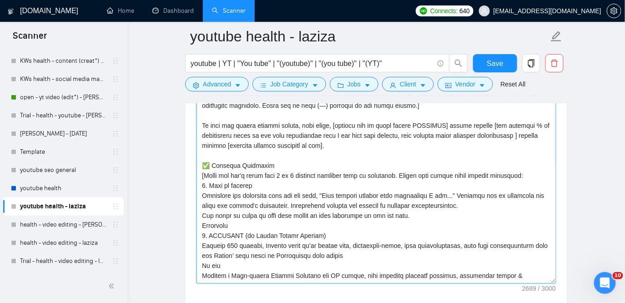
click at [229, 215] on textarea "Cover letter template:" at bounding box center [375, 181] width 359 height 205
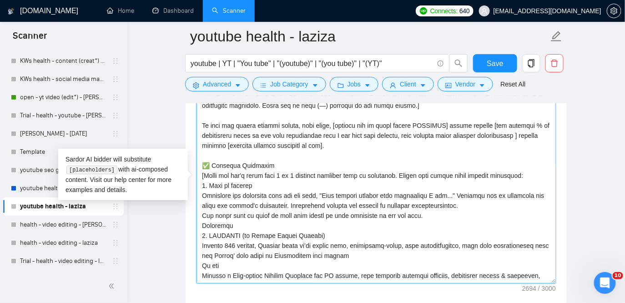
paste textarea "Most frequent questions"
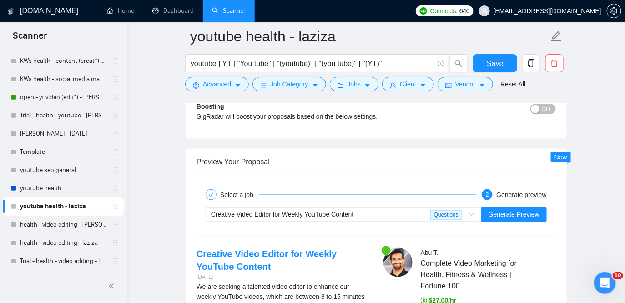
scroll to position [2671, 0]
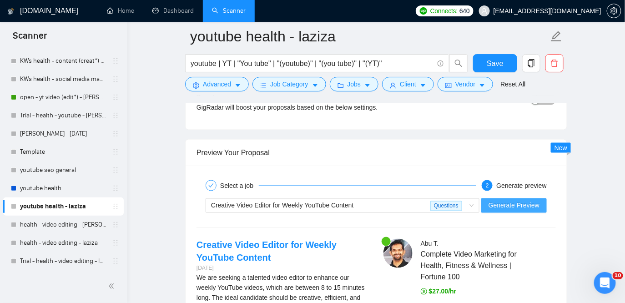
type textarea "[Lorem i dolorsit ametcons adipi eli seddoe't inci ut laboree dolo (ma ali en a…"
click at [521, 204] on span "Generate Preview" at bounding box center [513, 205] width 51 height 10
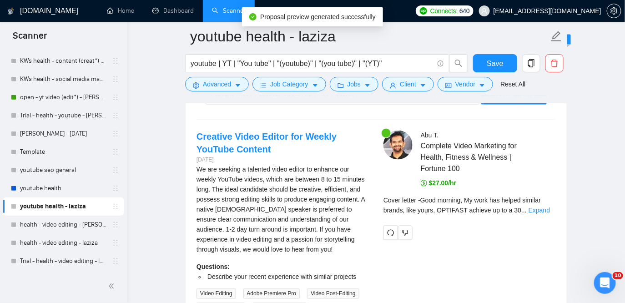
scroll to position [2780, 0]
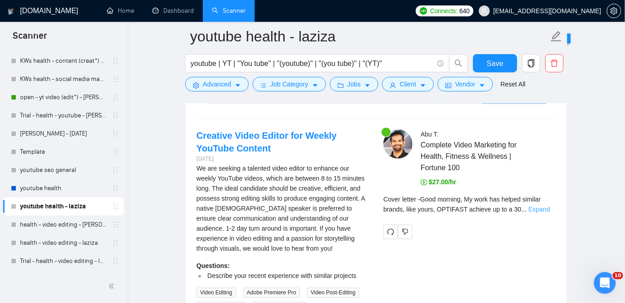
click at [541, 210] on link "Expand" at bounding box center [538, 209] width 21 height 7
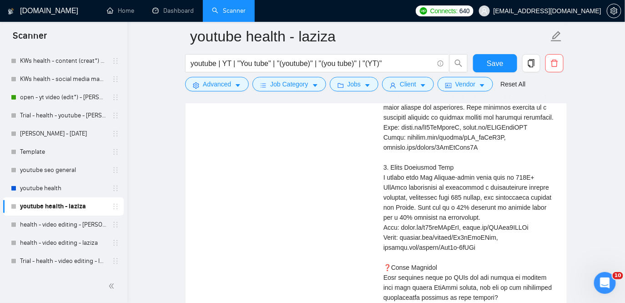
scroll to position [3366, 0]
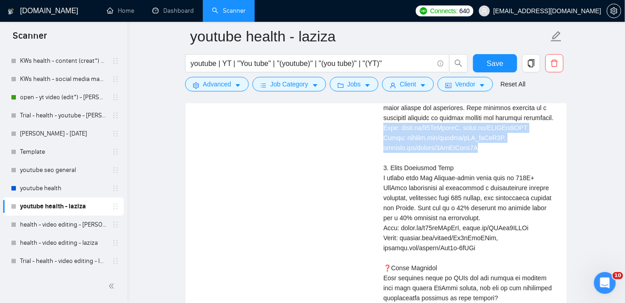
drag, startPoint x: 484, startPoint y: 159, endPoint x: 382, endPoint y: 135, distance: 104.4
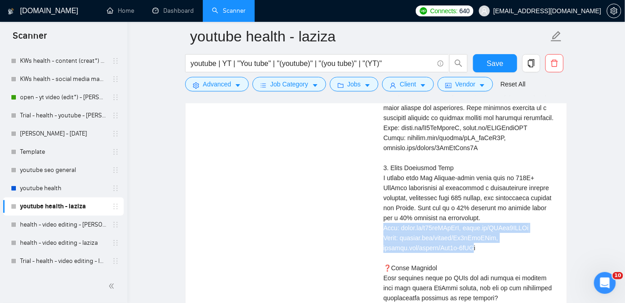
drag, startPoint x: 482, startPoint y: 260, endPoint x: 379, endPoint y: 232, distance: 106.7
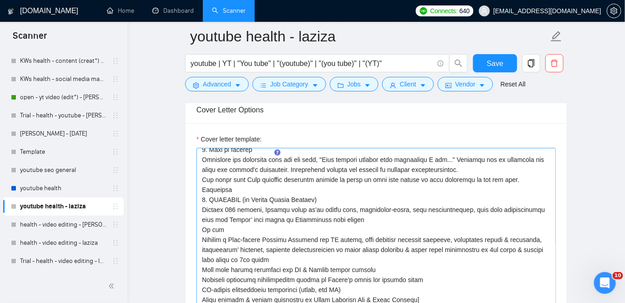
scroll to position [124, 0]
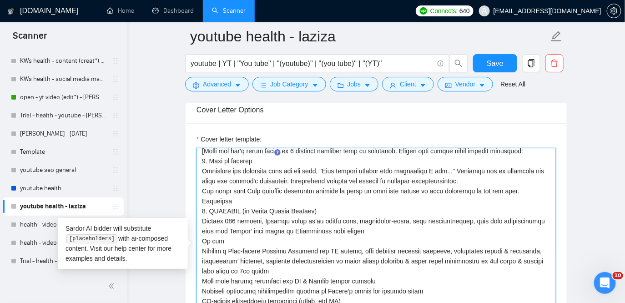
drag, startPoint x: 205, startPoint y: 192, endPoint x: 340, endPoint y: 191, distance: 135.5
click at [340, 191] on textarea "Cover letter template:" at bounding box center [375, 250] width 359 height 205
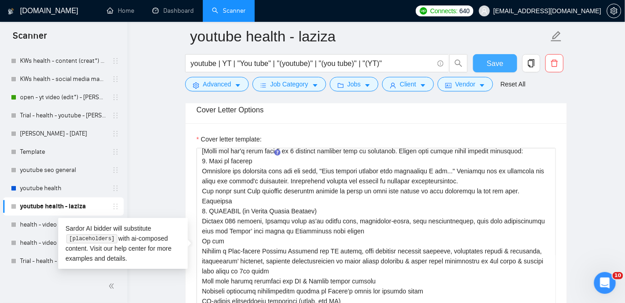
click at [491, 62] on span "Save" at bounding box center [494, 63] width 16 height 11
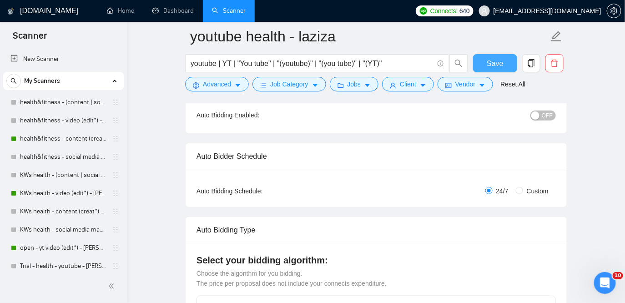
scroll to position [110, 0]
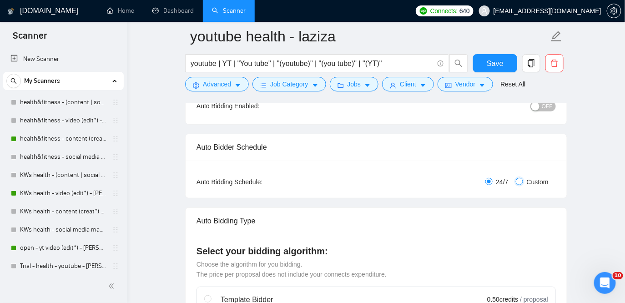
click at [520, 180] on input "Custom" at bounding box center [518, 181] width 7 height 7
radio input "true"
radio input "false"
checkbox input "true"
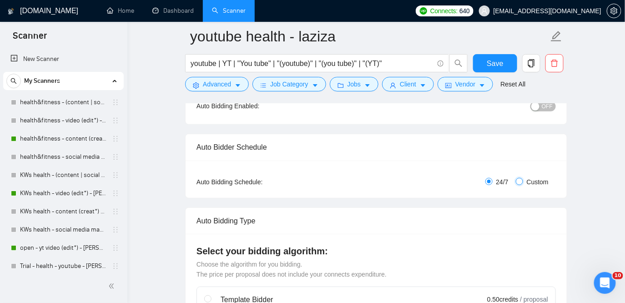
checkbox input "true"
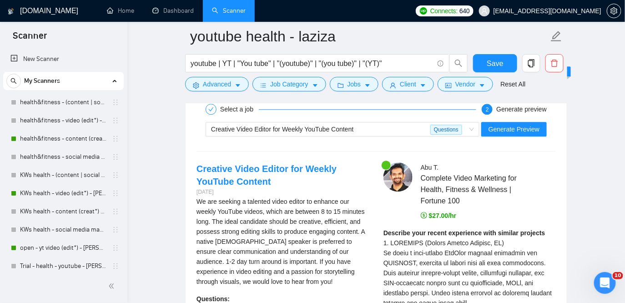
scroll to position [1874, 0]
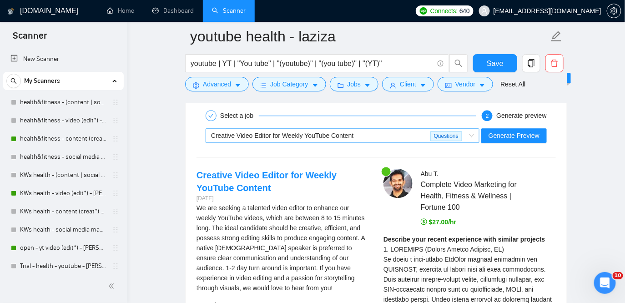
click at [408, 130] on div "Creative Video Editor for Weekly YouTube Content" at bounding box center [320, 136] width 219 height 14
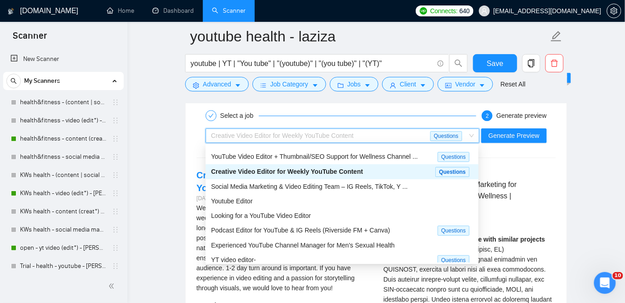
scroll to position [30, 0]
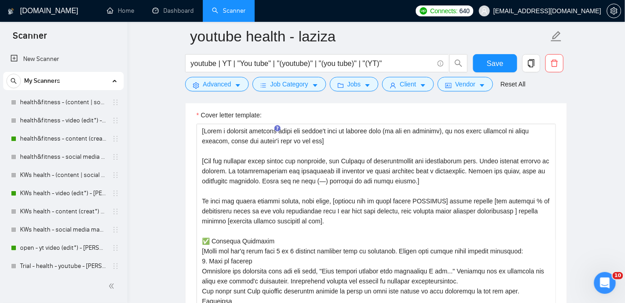
scroll to position [1129, 0]
